Goal: Obtain resource: Obtain resource

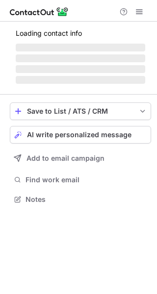
scroll to position [189, 157]
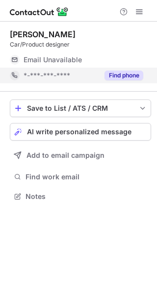
click at [119, 71] on button "Find phone" at bounding box center [123, 75] width 39 height 10
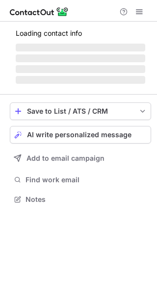
scroll to position [181, 157]
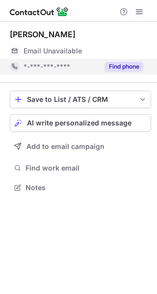
click at [140, 67] on button "Find phone" at bounding box center [123, 67] width 39 height 10
